Goal: Information Seeking & Learning: Learn about a topic

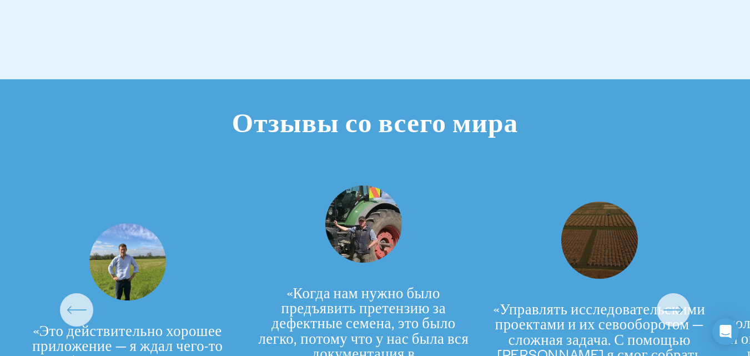
scroll to position [2610, 0]
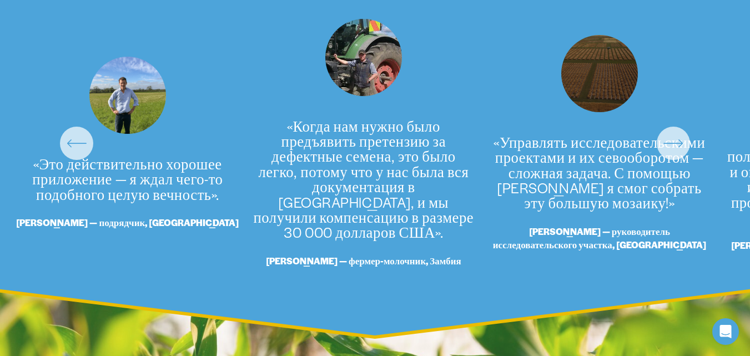
click at [676, 153] on icon "\a \a \a Следующий\a \a" at bounding box center [674, 143] width 20 height 20
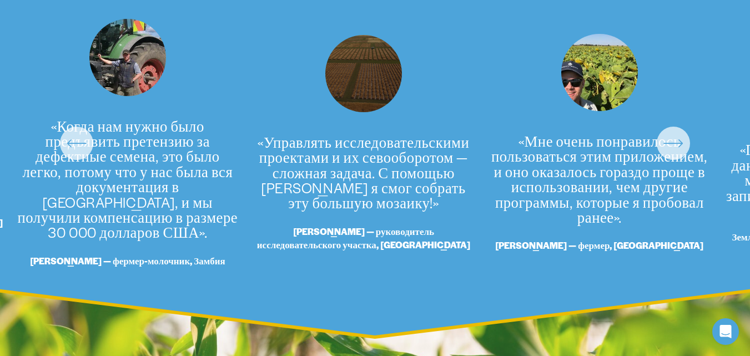
click at [676, 153] on icon "\a \a \a Следующий\a \a" at bounding box center [674, 143] width 20 height 20
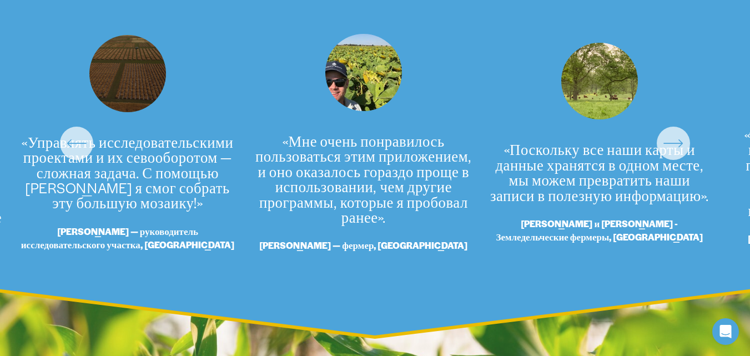
click at [676, 153] on icon "\a \a \a Следующий\a \a" at bounding box center [674, 143] width 20 height 20
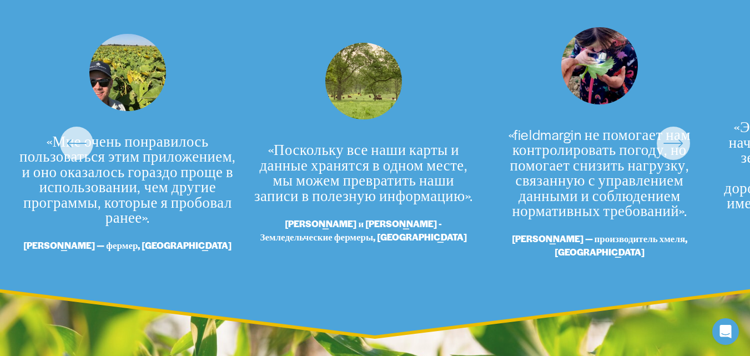
click at [676, 153] on icon "\a \a \a Следующий\a \a" at bounding box center [674, 143] width 20 height 20
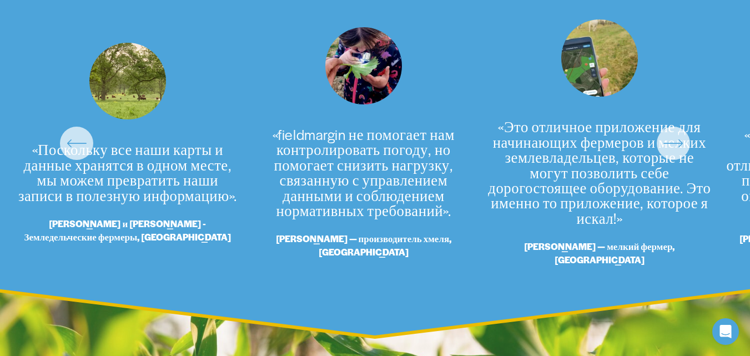
click at [676, 153] on icon "\a \a \a Следующий\a \a" at bounding box center [674, 143] width 20 height 20
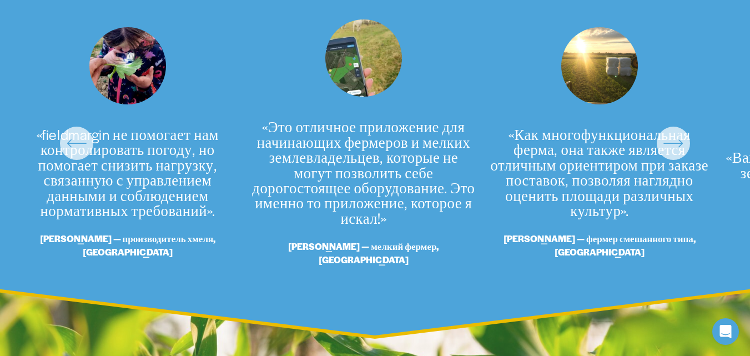
click at [676, 153] on icon "\a \a \a Следующий\a \a" at bounding box center [674, 143] width 20 height 20
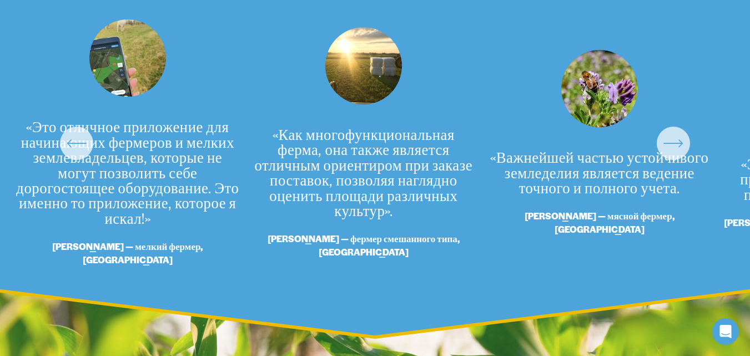
click at [676, 153] on icon "\a \a \a Следующий\a \a" at bounding box center [674, 143] width 20 height 20
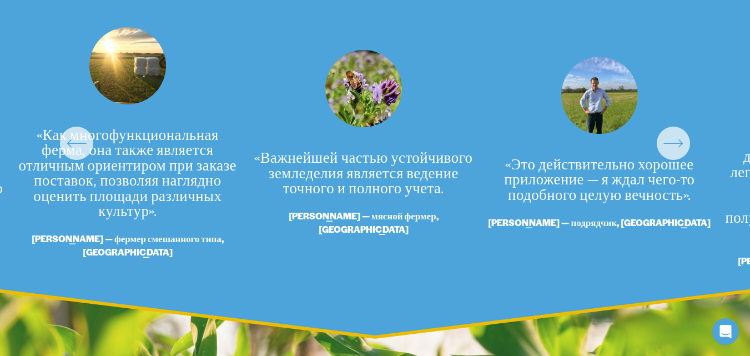
click at [676, 153] on icon "\a \a \a Следующий\a \a" at bounding box center [674, 143] width 20 height 20
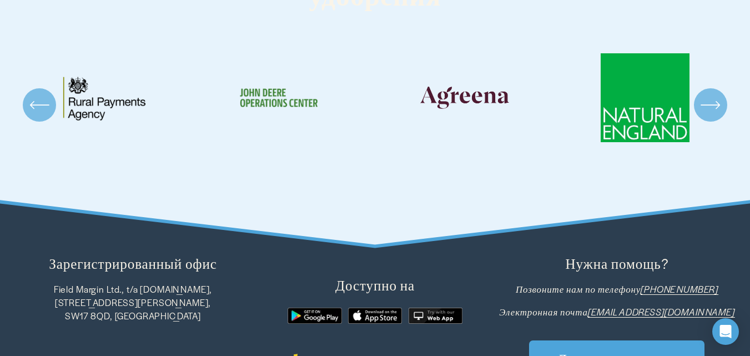
scroll to position [3277, 0]
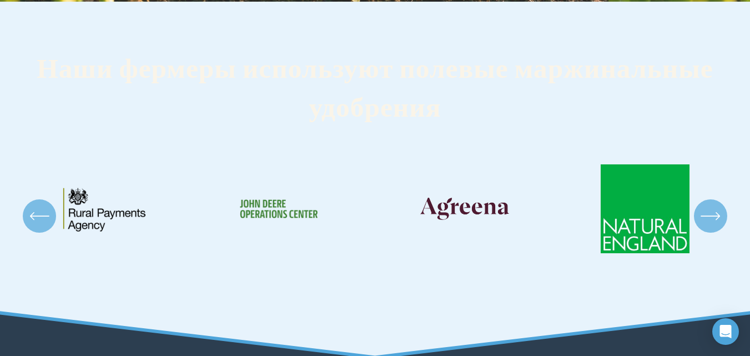
click at [717, 226] on icon "\a \a \a Следующий\a \a" at bounding box center [711, 216] width 20 height 20
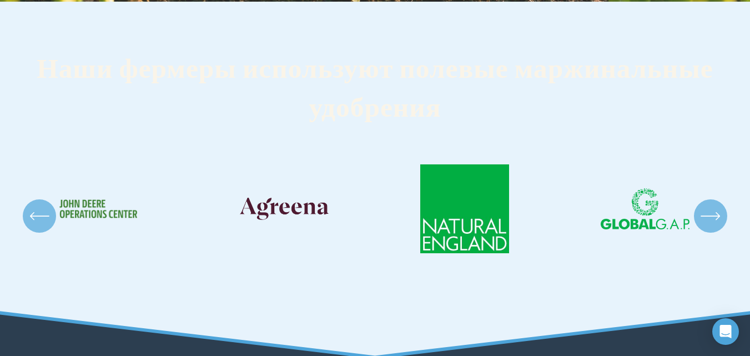
click at [717, 226] on icon "\a \a \a Следующий\a \a" at bounding box center [711, 216] width 20 height 20
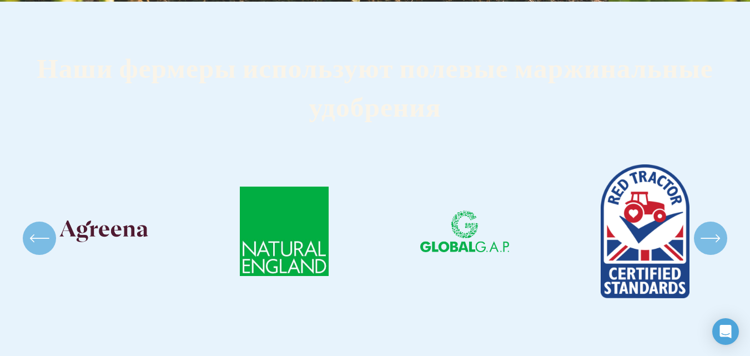
click at [717, 255] on div "\a \a \a Следующий\a \a" at bounding box center [710, 238] width 33 height 33
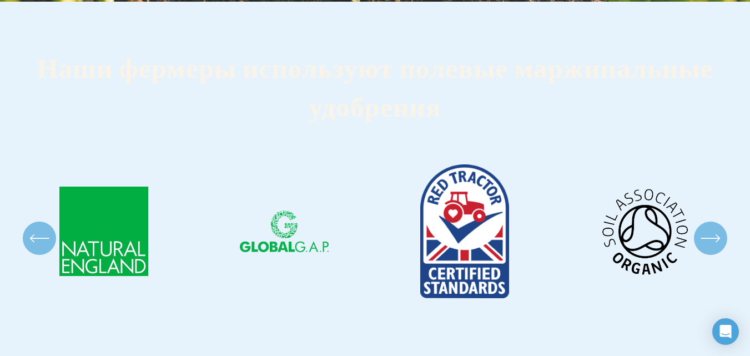
click at [717, 255] on div "\a \a \a Следующий\a \a" at bounding box center [710, 238] width 33 height 33
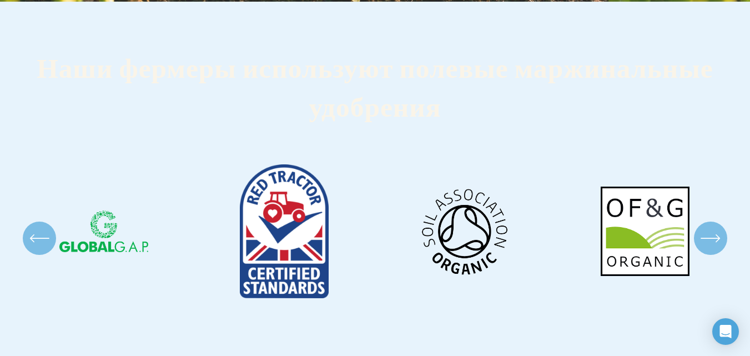
click at [717, 255] on div "\a \a \a Следующий\a \a" at bounding box center [710, 238] width 33 height 33
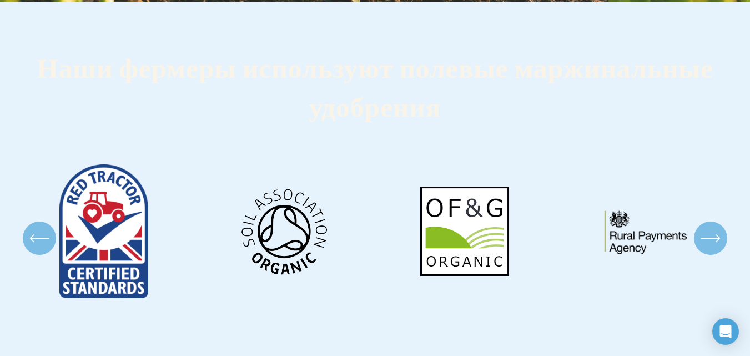
click at [717, 255] on div "\a \a \a Следующий\a \a" at bounding box center [710, 238] width 33 height 33
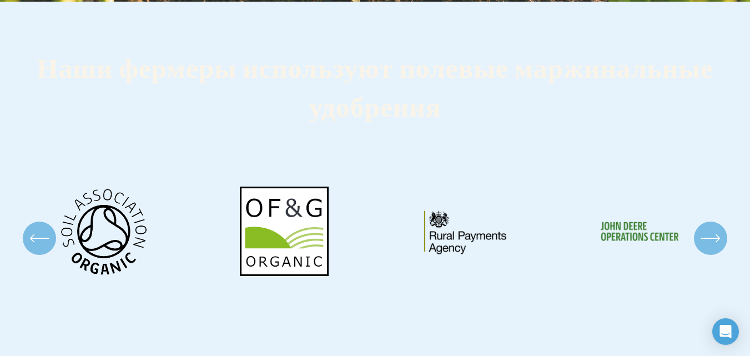
click at [717, 255] on div "\a \a \a Следующий\a \a" at bounding box center [710, 238] width 33 height 33
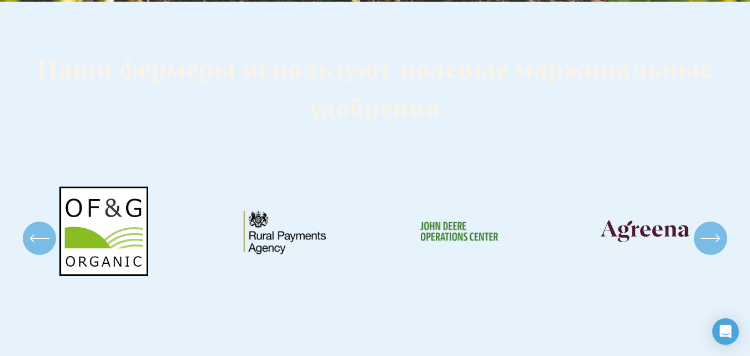
click at [717, 255] on div "\a \a \a Следующий\a \a" at bounding box center [710, 238] width 33 height 33
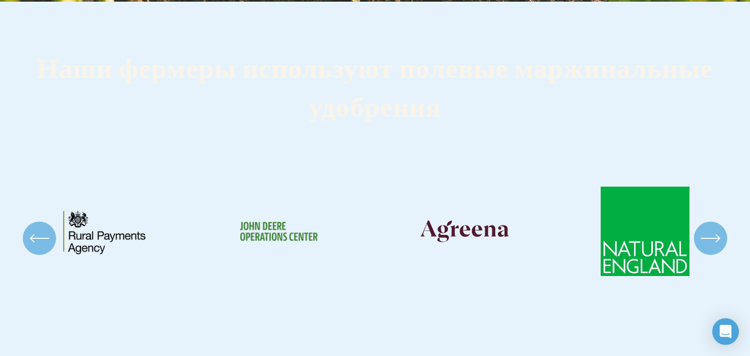
click at [717, 255] on div "\a \a \a Следующий\a \a" at bounding box center [710, 238] width 33 height 33
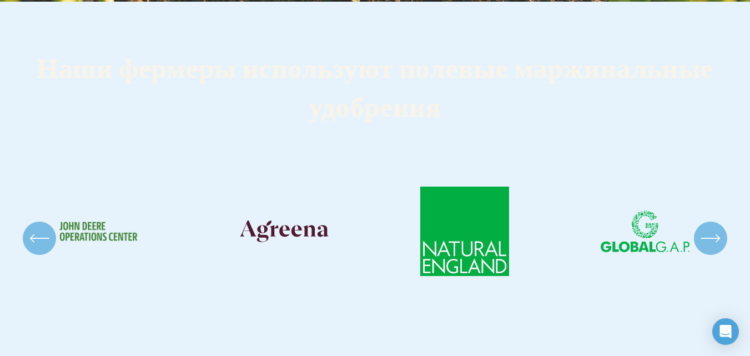
click at [717, 255] on div "\a \a \a Следующий\a \a" at bounding box center [710, 238] width 33 height 33
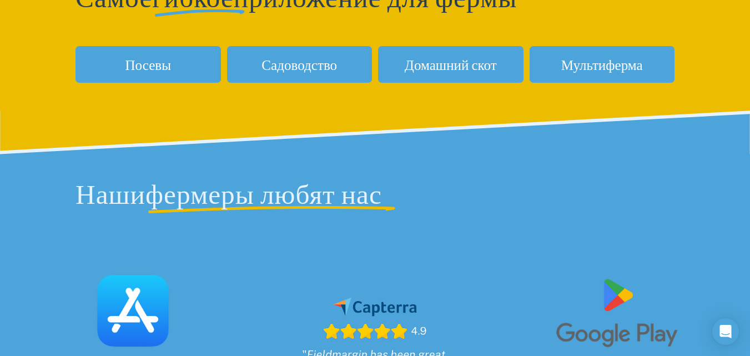
scroll to position [0, 0]
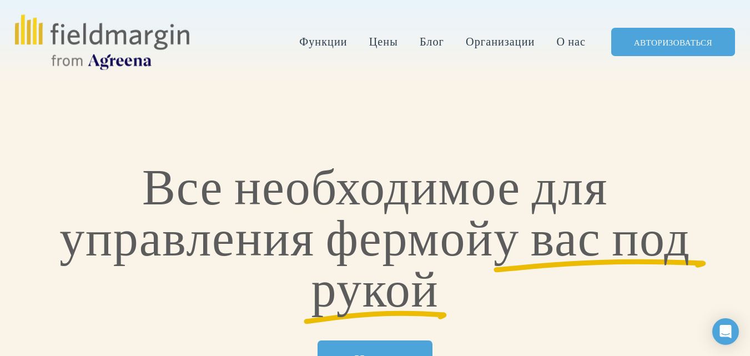
click at [334, 43] on font "Функции" at bounding box center [323, 41] width 48 height 15
click at [0, 0] on font "План работы" at bounding box center [0, 0] width 0 height 0
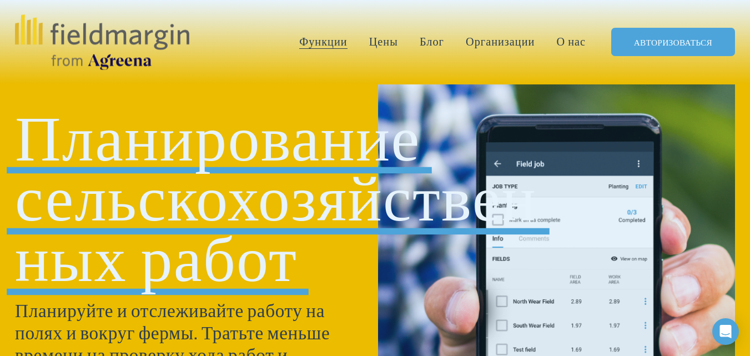
click at [390, 41] on font "Цены" at bounding box center [383, 41] width 29 height 15
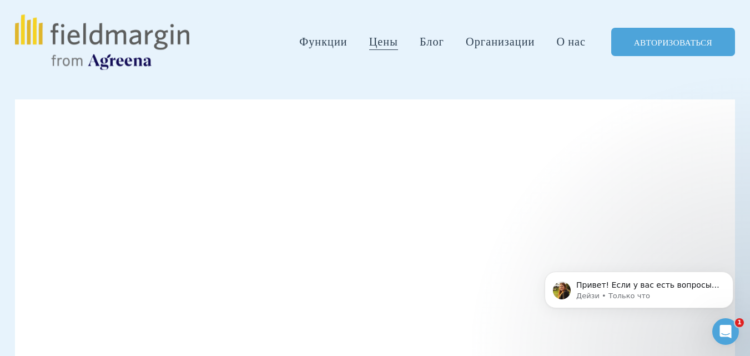
click at [434, 43] on font "Блог" at bounding box center [432, 41] width 24 height 15
